Goal: Complete application form

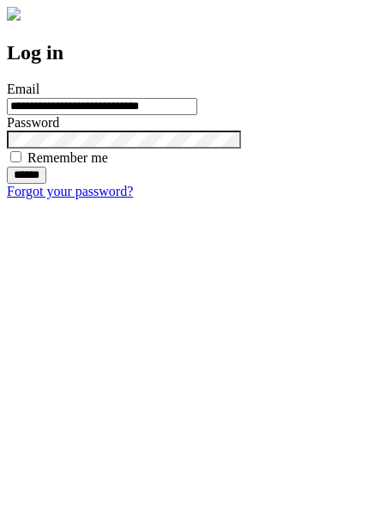
type input "**********"
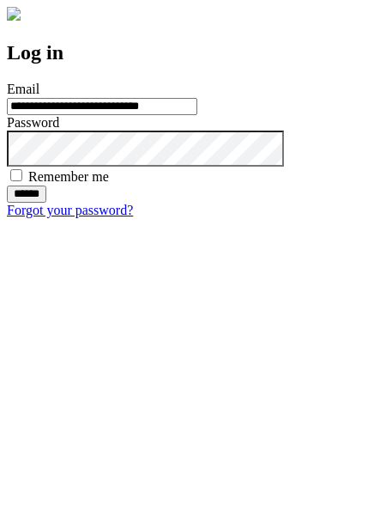
click at [46, 203] on input "******" at bounding box center [26, 193] width 39 height 17
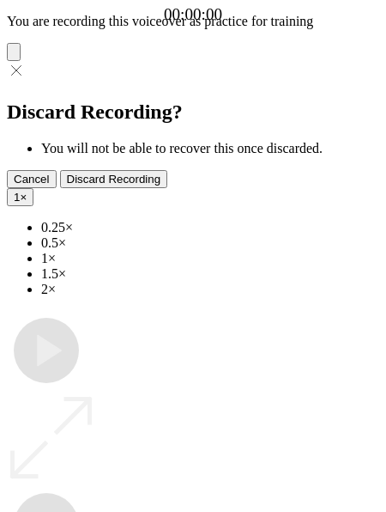
type input "**********"
